Goal: Information Seeking & Learning: Learn about a topic

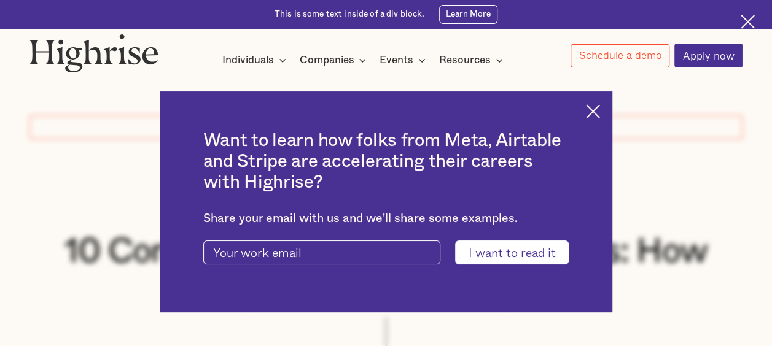
click at [600, 115] on img at bounding box center [593, 111] width 14 height 14
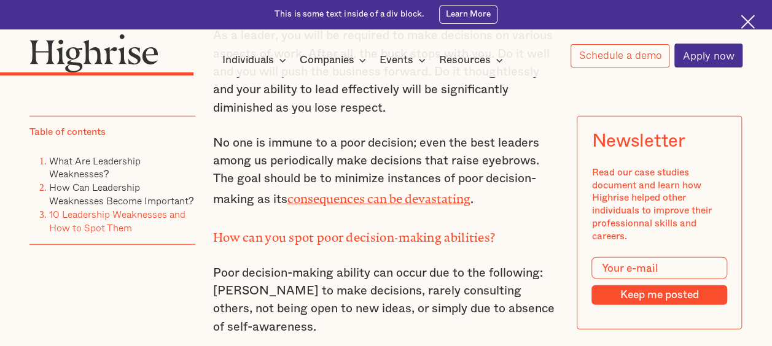
scroll to position [4115, 0]
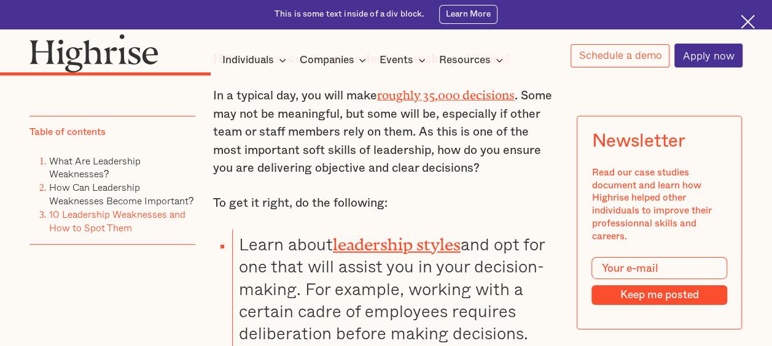
click at [366, 235] on link "leadership styles" at bounding box center [397, 240] width 128 height 10
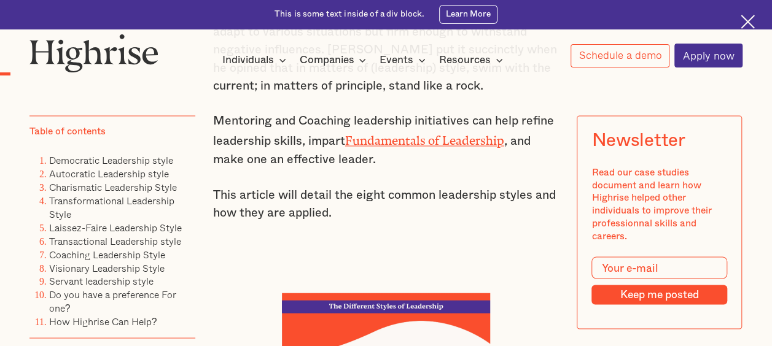
scroll to position [1044, 0]
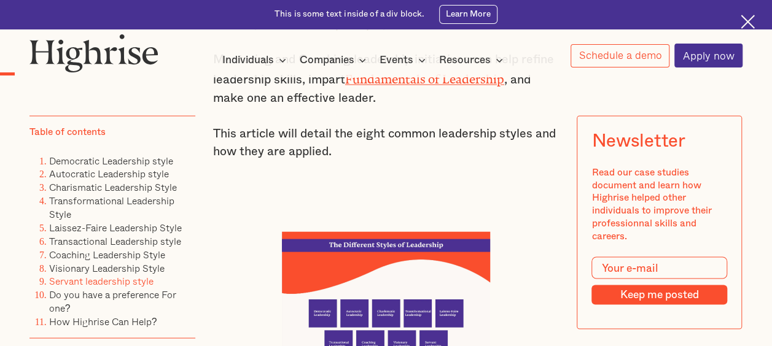
click at [109, 280] on link "Servant leadership style" at bounding box center [101, 281] width 104 height 15
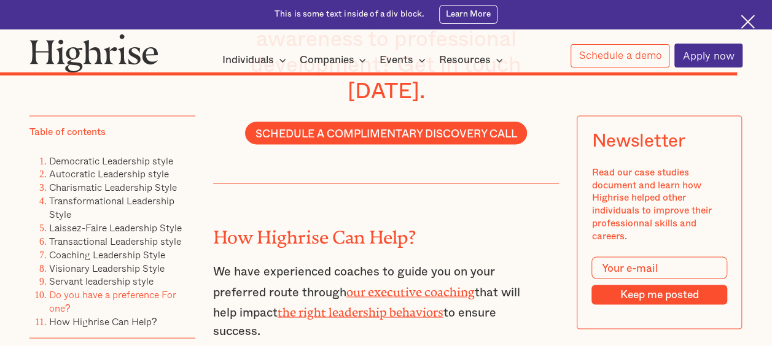
scroll to position [10321, 0]
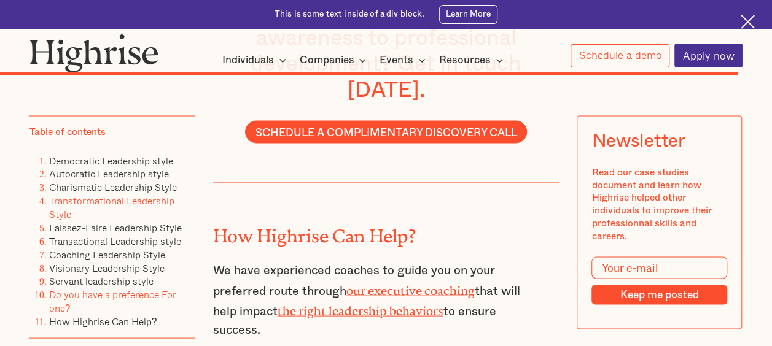
click at [133, 200] on link "Transformational Leadership Style" at bounding box center [111, 207] width 125 height 28
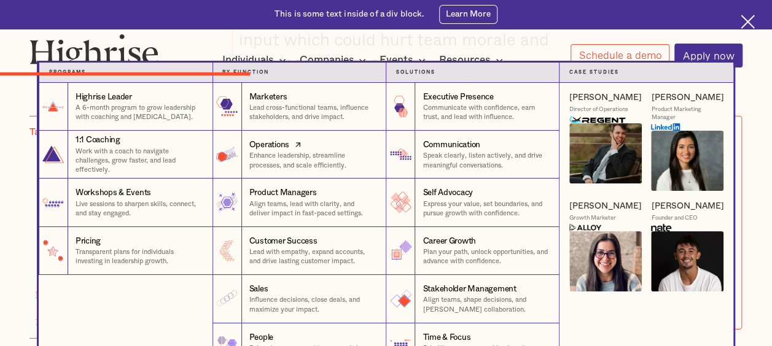
scroll to position [4018, 0]
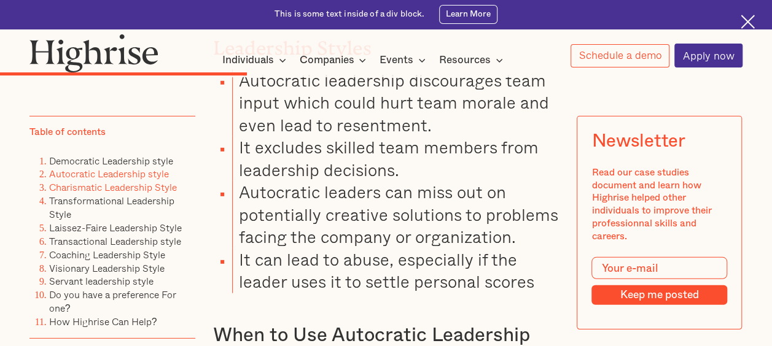
click at [85, 174] on link "Autocratic Leadership style" at bounding box center [109, 173] width 120 height 15
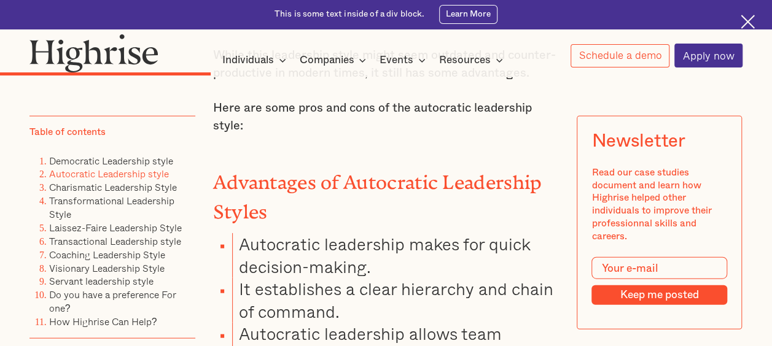
scroll to position [3615, 0]
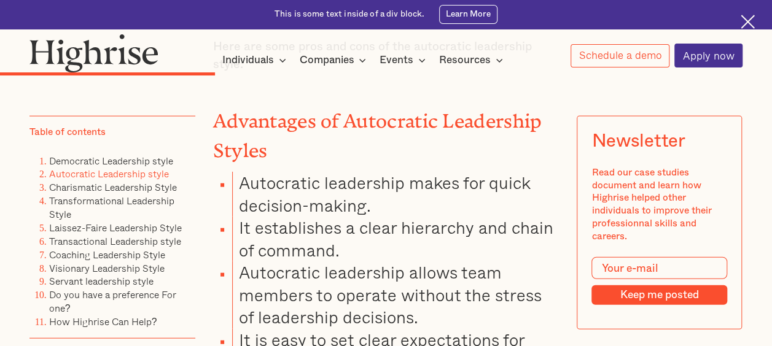
click at [128, 157] on li "Democratic Leadership style" at bounding box center [122, 161] width 146 height 14
click at [133, 160] on link "Democratic Leadership style" at bounding box center [111, 160] width 124 height 15
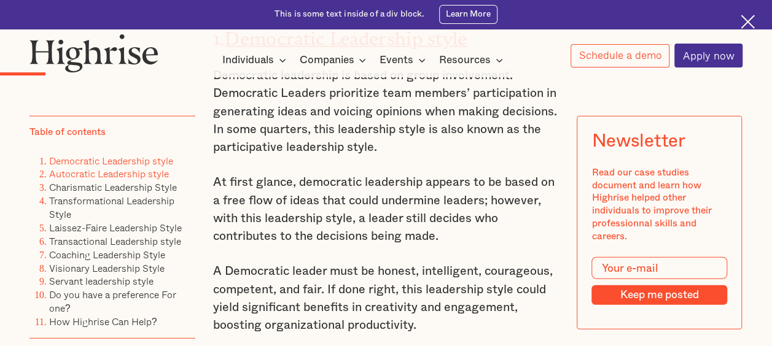
scroll to position [1434, 0]
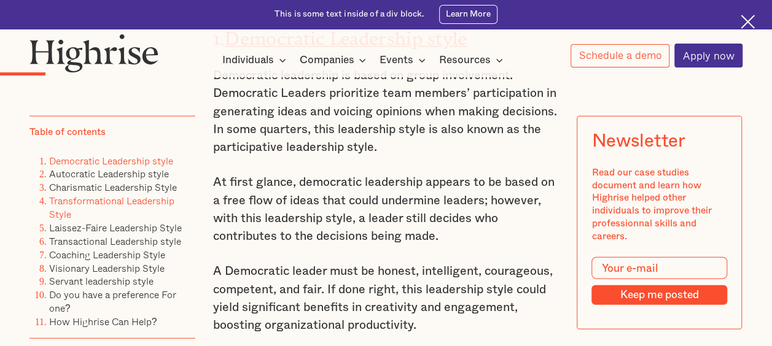
click at [125, 203] on link "Transformational Leadership Style" at bounding box center [111, 207] width 125 height 28
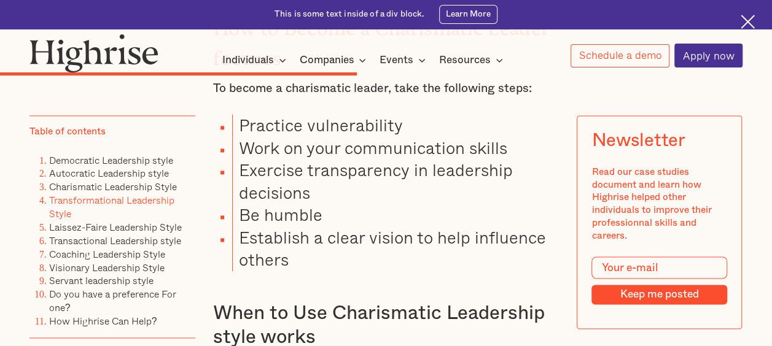
scroll to position [5308, 0]
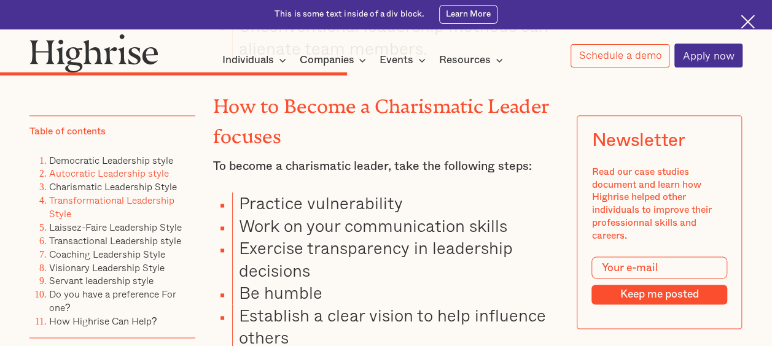
click at [97, 173] on link "Autocratic Leadership style" at bounding box center [109, 173] width 120 height 15
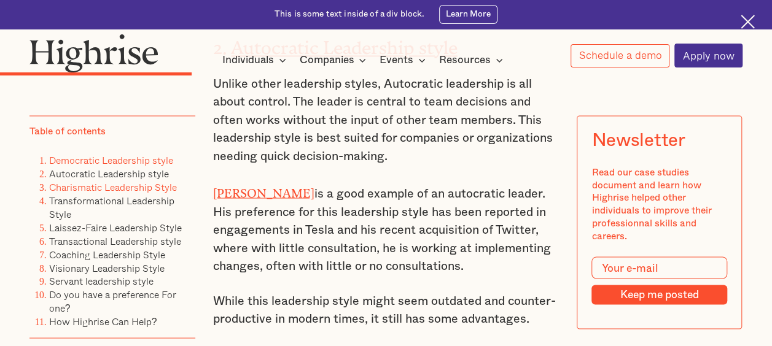
click at [100, 166] on link "Democratic Leadership style" at bounding box center [111, 160] width 124 height 15
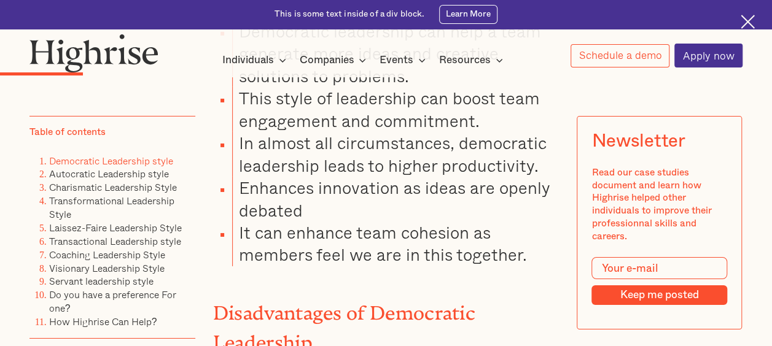
scroll to position [1986, 0]
